Goal: Navigation & Orientation: Understand site structure

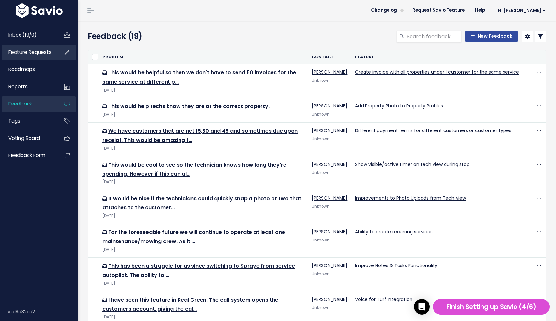
click at [31, 53] on span "Feature Requests" at bounding box center [29, 52] width 43 height 7
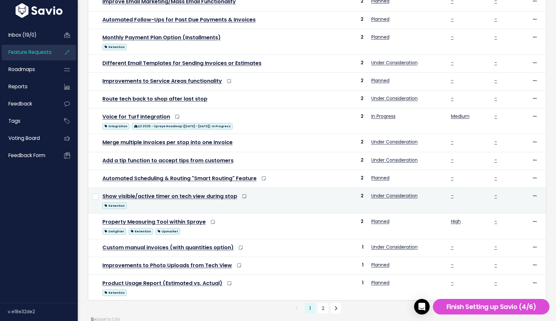
scroll to position [229, 0]
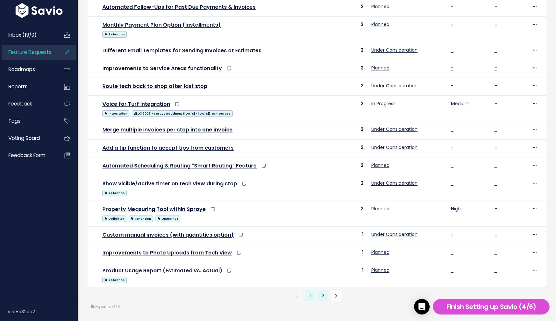
click at [326, 294] on link "2" at bounding box center [323, 295] width 10 height 10
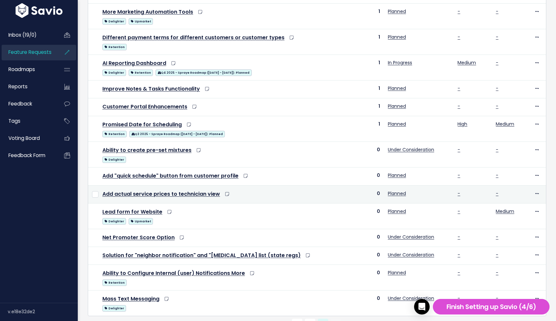
scroll to position [186, 0]
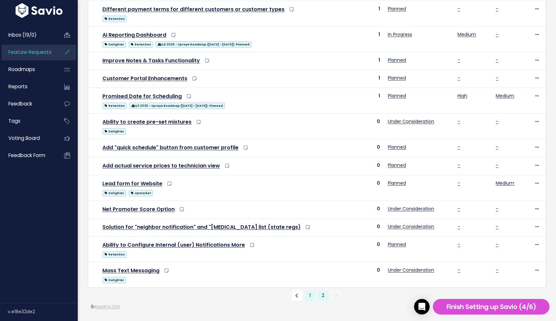
click at [308, 294] on link "1" at bounding box center [310, 295] width 10 height 10
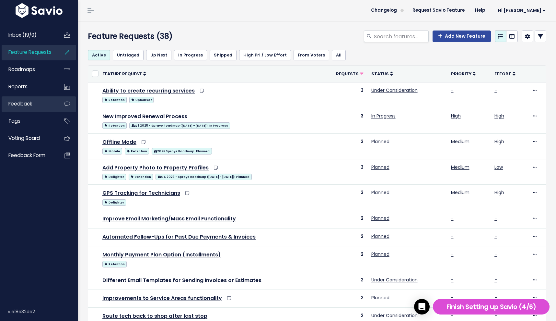
click at [41, 103] on link "Feedback" at bounding box center [28, 103] width 52 height 15
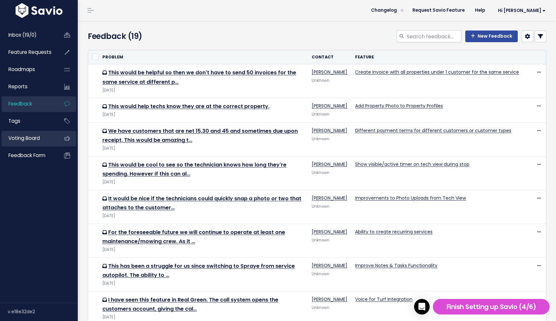
click at [23, 145] on link "Voting Board" at bounding box center [28, 138] width 52 height 15
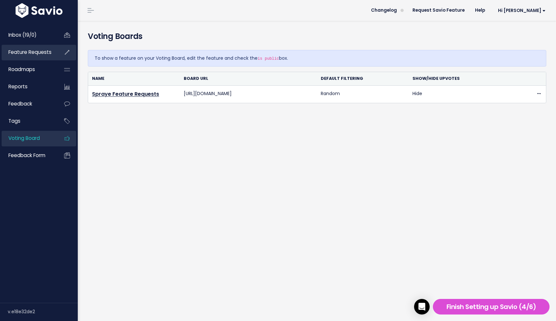
click at [42, 53] on span "Feature Requests" at bounding box center [29, 52] width 43 height 7
